Goal: Task Accomplishment & Management: Use online tool/utility

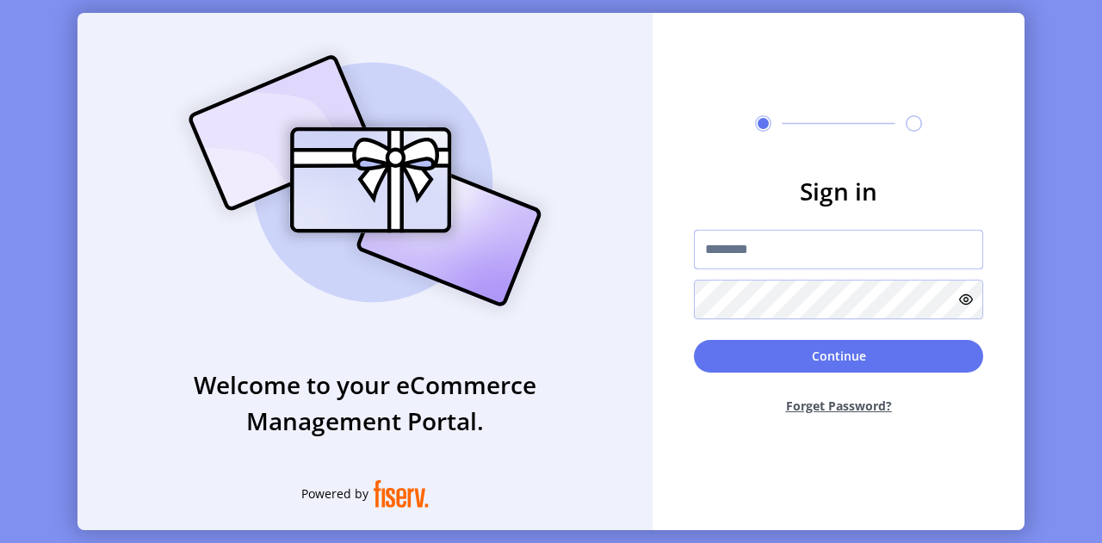
click at [742, 262] on input "text" at bounding box center [838, 250] width 289 height 40
type input "**********"
click at [694, 340] on button "Continue" at bounding box center [838, 356] width 289 height 33
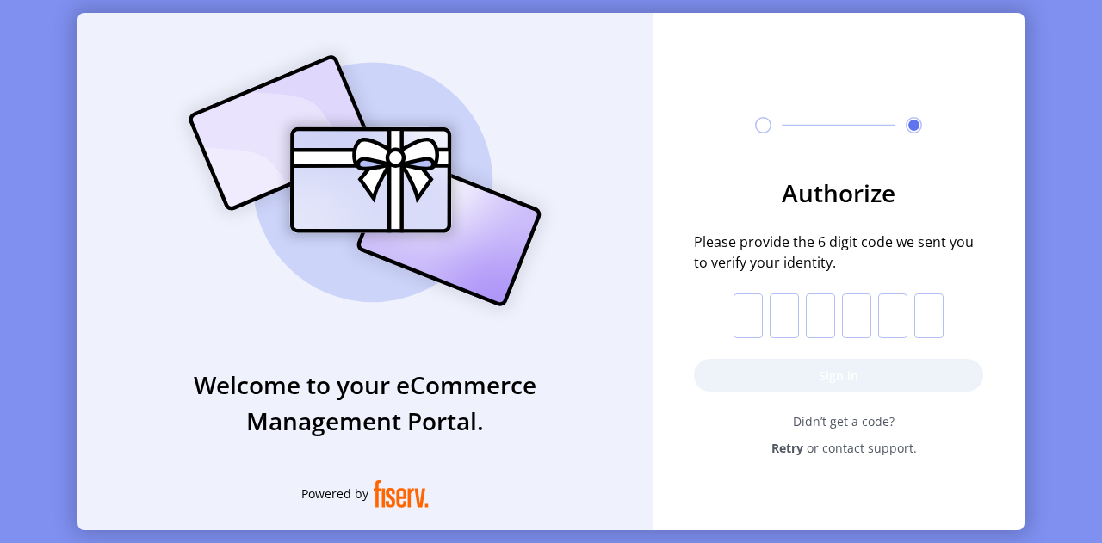
click at [746, 301] on input "text" at bounding box center [748, 316] width 29 height 45
paste input "*"
type input "*"
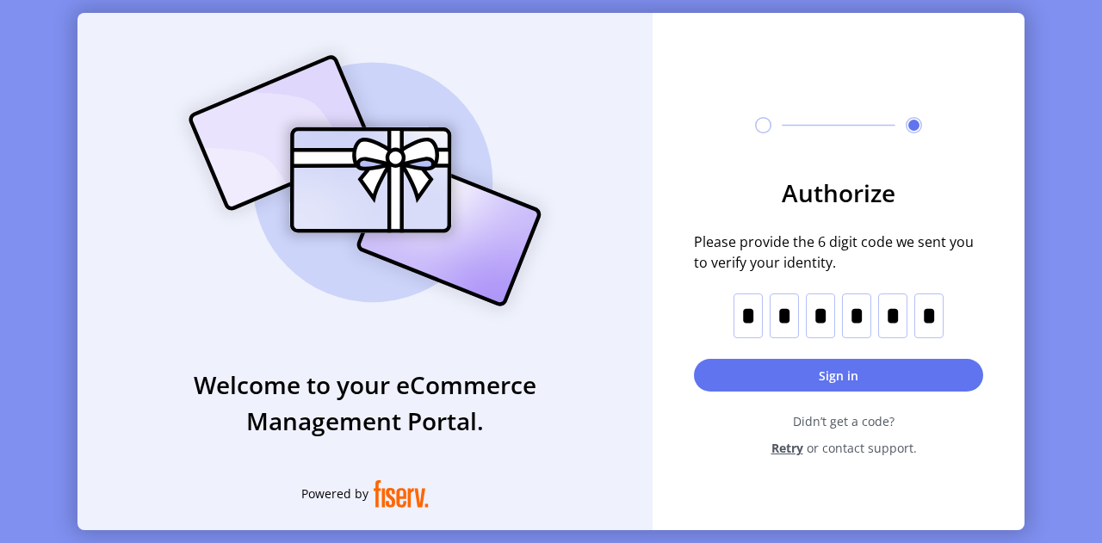
click at [754, 468] on div "Authorize Please provide the 6 digit code we sent you to verify your identity. …" at bounding box center [839, 251] width 372 height 476
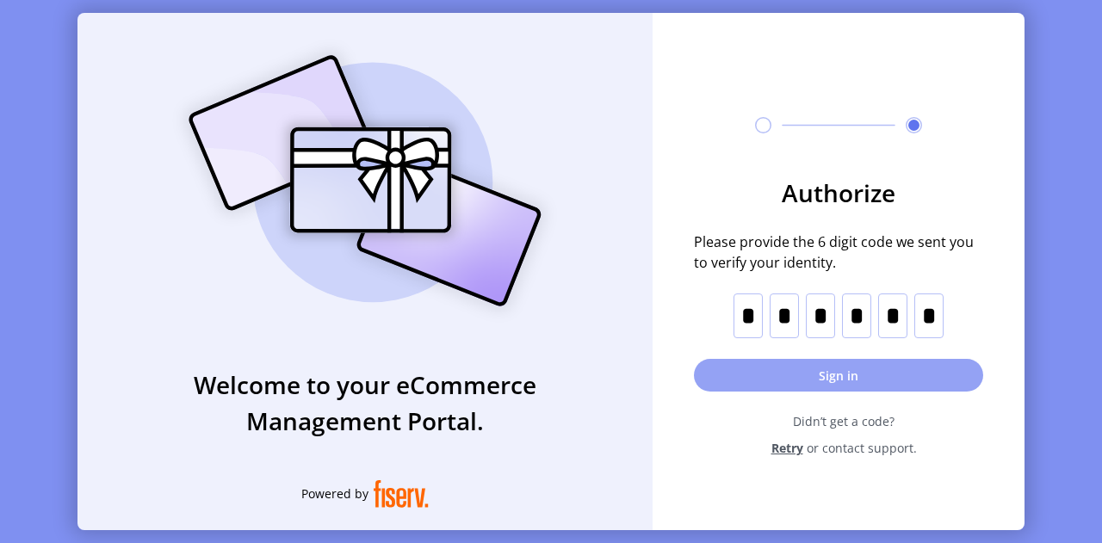
click at [864, 381] on button "Sign in" at bounding box center [838, 375] width 289 height 33
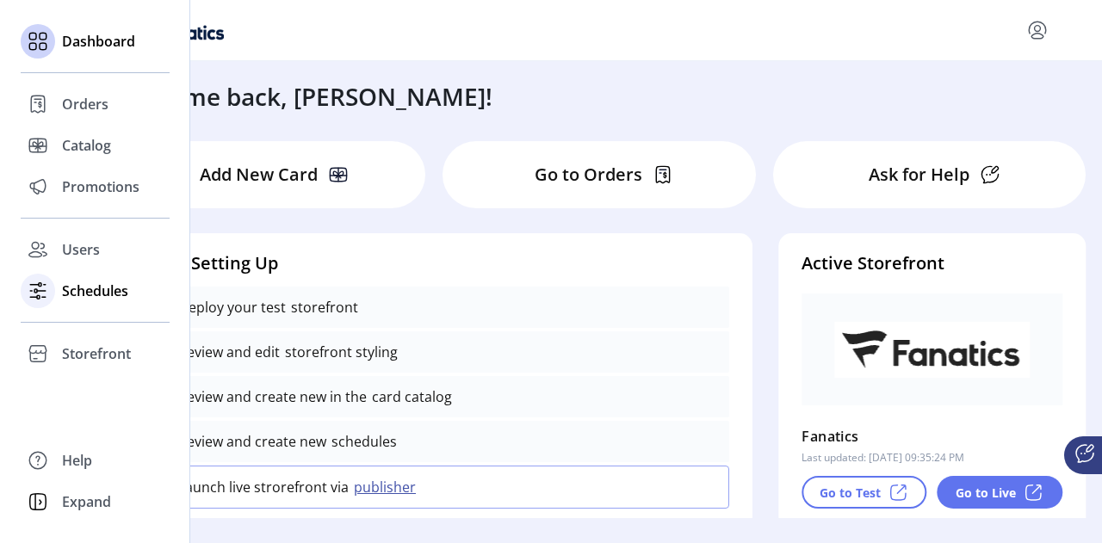
click at [108, 294] on span "Schedules" at bounding box center [95, 291] width 66 height 21
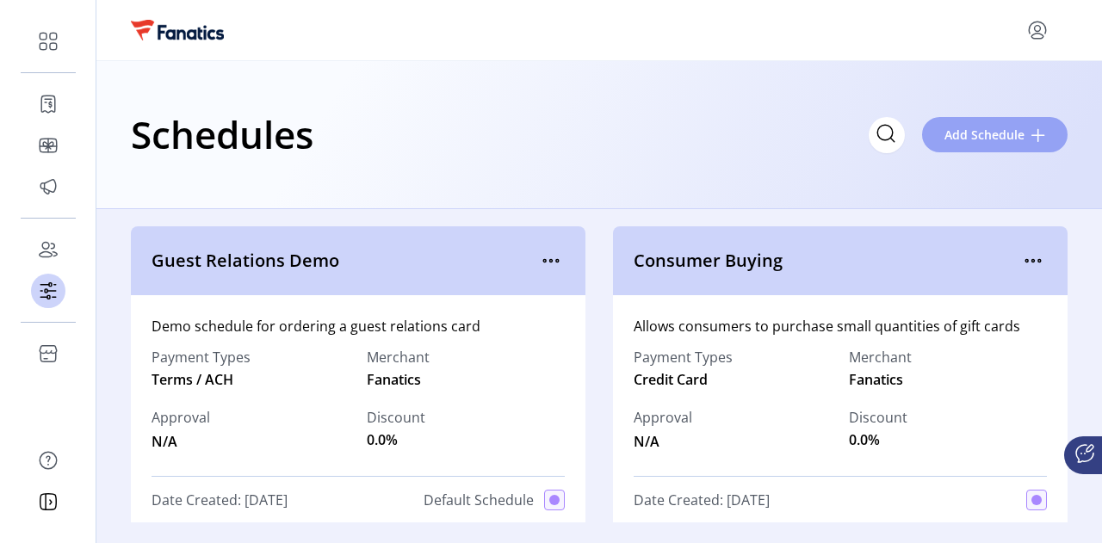
click at [988, 120] on button "Add Schedule" at bounding box center [995, 134] width 146 height 35
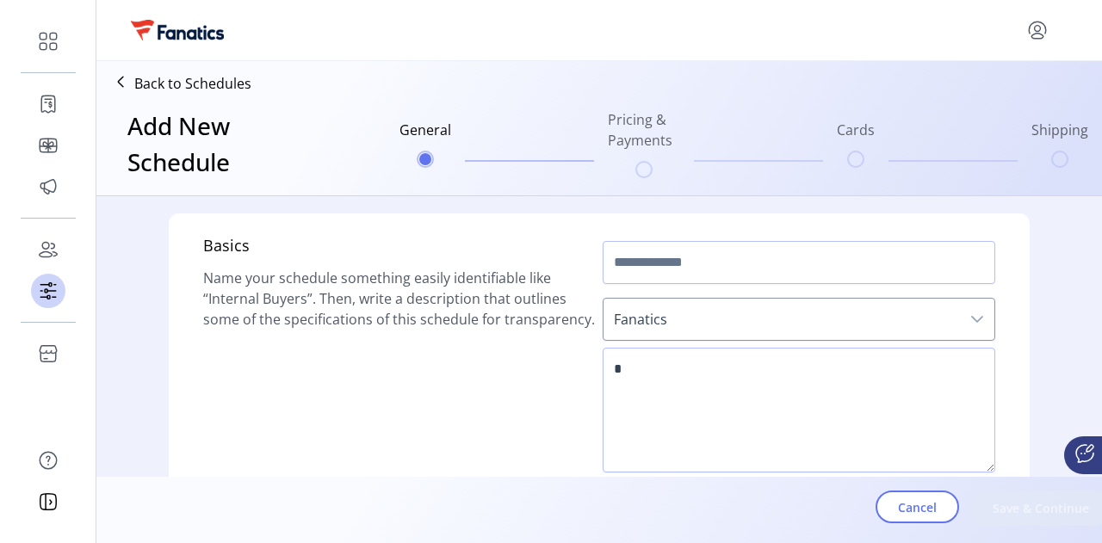
click at [169, 82] on p "Back to Schedules" at bounding box center [192, 83] width 117 height 21
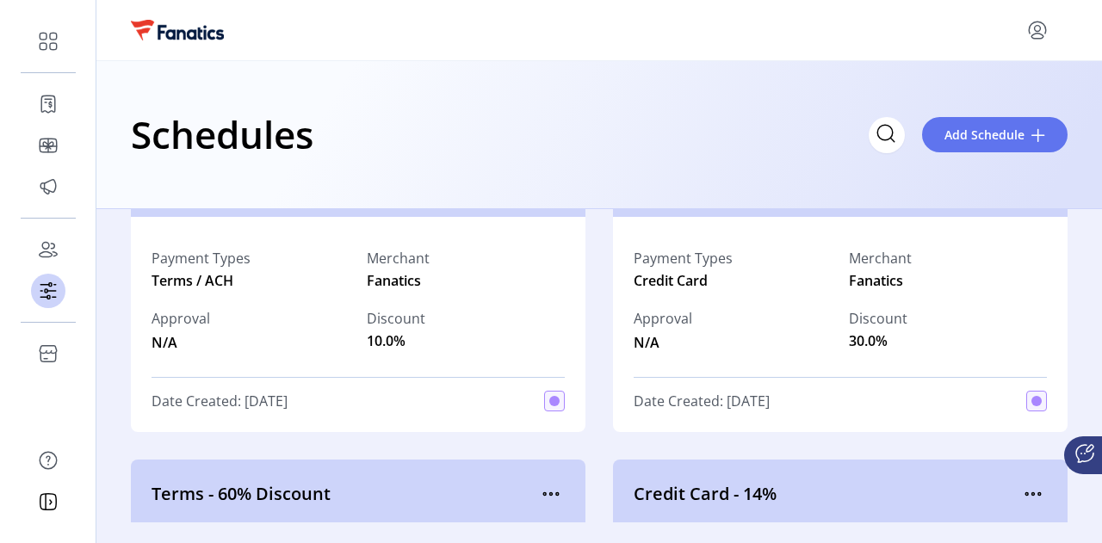
scroll to position [2509, 0]
